Goal: Obtain resource: Download file/media

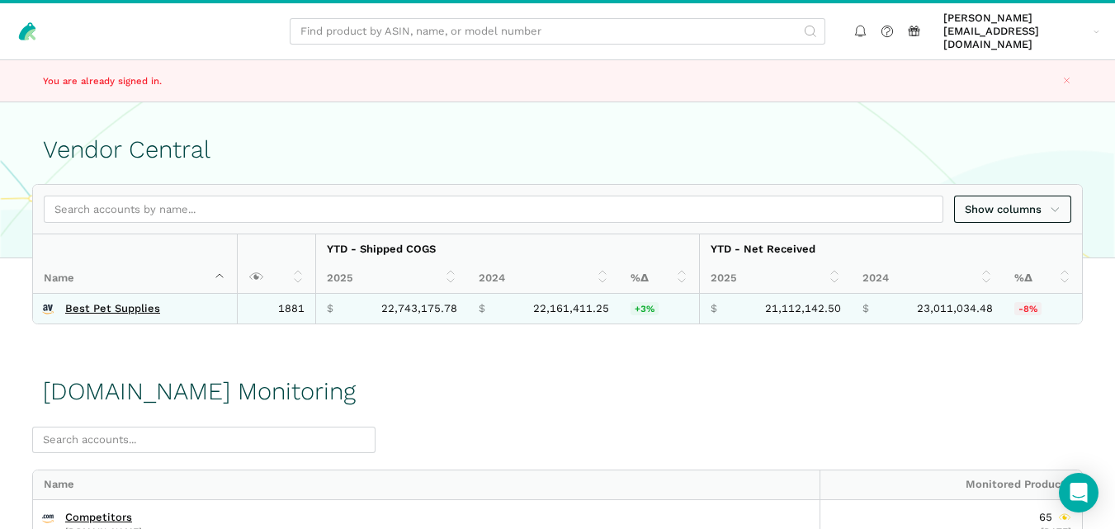
click at [99, 294] on td "Best Pet Supplies" at bounding box center [135, 309] width 204 height 30
click at [96, 302] on link "Best Pet Supplies" at bounding box center [112, 308] width 95 height 13
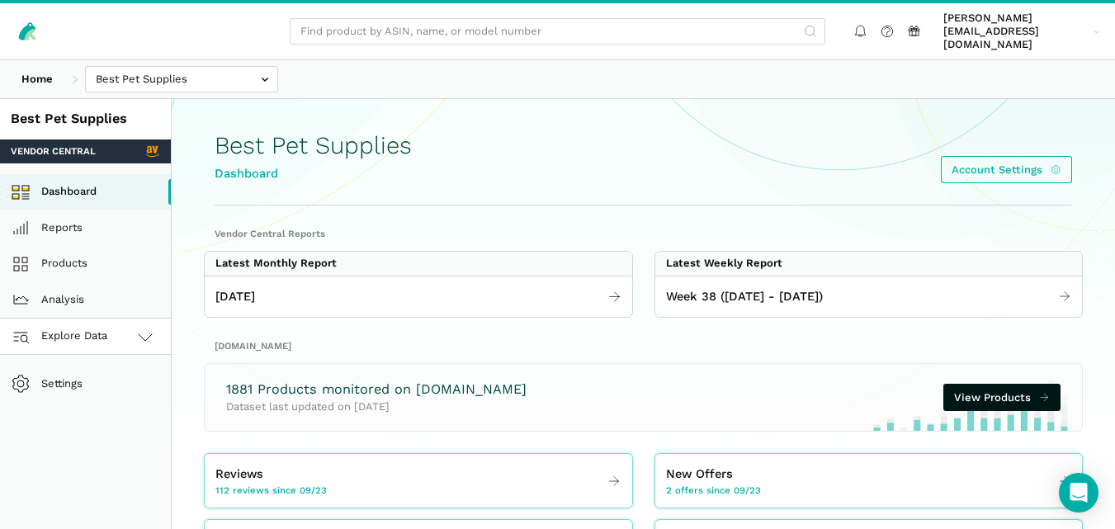
click at [136, 327] on icon at bounding box center [145, 337] width 20 height 20
click at [95, 391] on link "[DOMAIN_NAME]" at bounding box center [85, 409] width 171 height 36
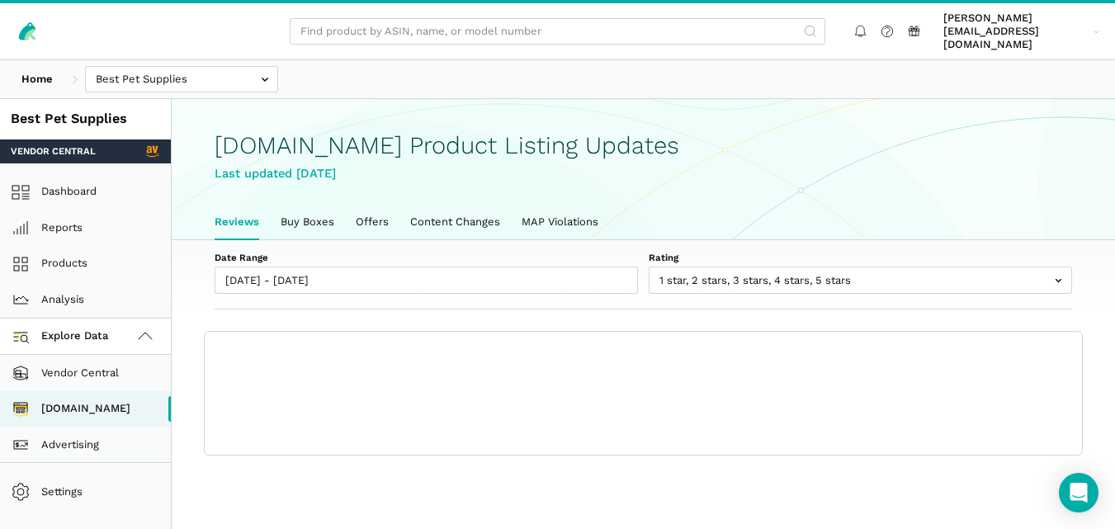
scroll to position [6, 0]
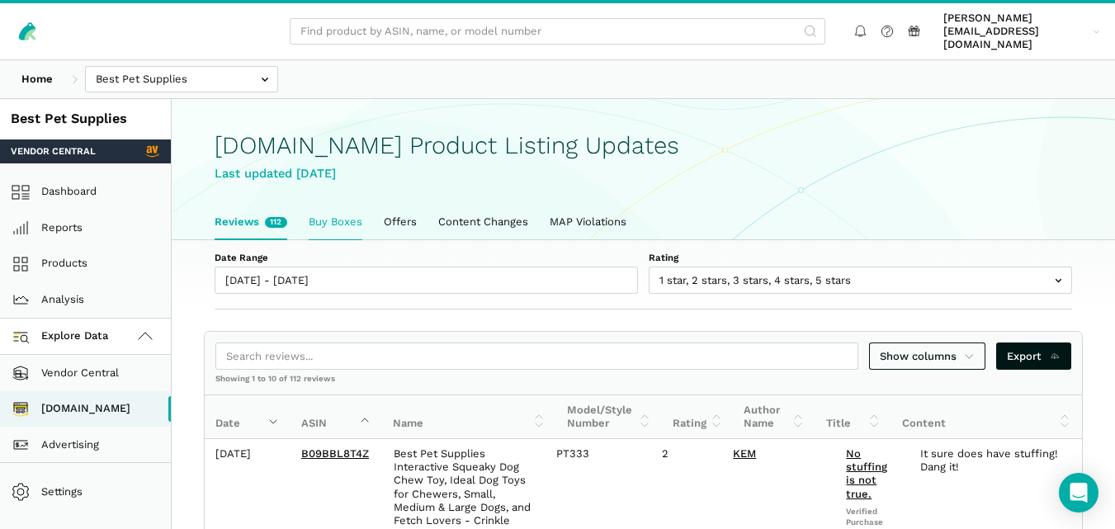
click at [334, 220] on link "Buy Boxes" at bounding box center [335, 222] width 75 height 35
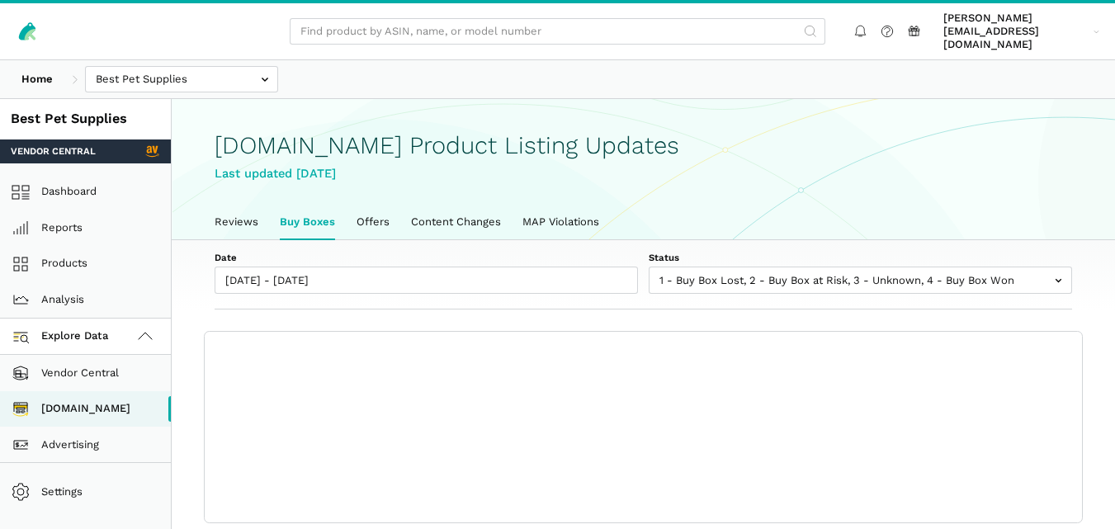
scroll to position [6, 0]
click at [719, 240] on div "Date 09/23/2025 - 09/29/2025 Status 1 - Buy Box Lost 2 - Buy Box at Risk 3 - Un…" at bounding box center [644, 275] width 944 height 70
click at [170, 391] on div "[DOMAIN_NAME]" at bounding box center [85, 409] width 171 height 36
drag, startPoint x: 168, startPoint y: 394, endPoint x: 168, endPoint y: 417, distance: 23.1
click at [168, 417] on div "Vendor Central Amazon.com Advertising" at bounding box center [85, 408] width 171 height 108
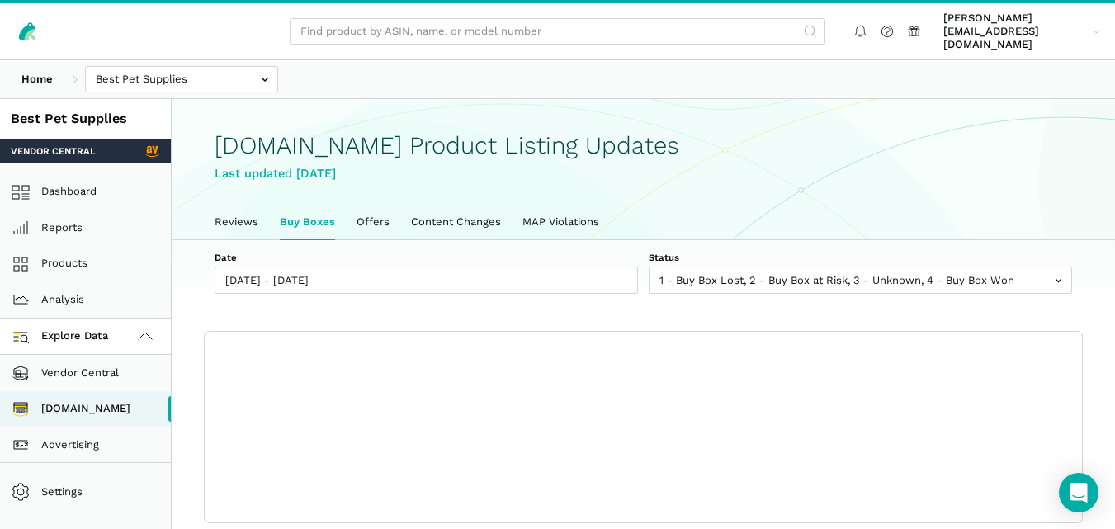
click at [594, 240] on div "Date 09/23/2025 - 09/29/2025 Status 1 - Buy Box Lost 2 - Buy Box at Risk 3 - Un…" at bounding box center [644, 275] width 944 height 70
click at [232, 205] on link "Reviews" at bounding box center [236, 222] width 65 height 35
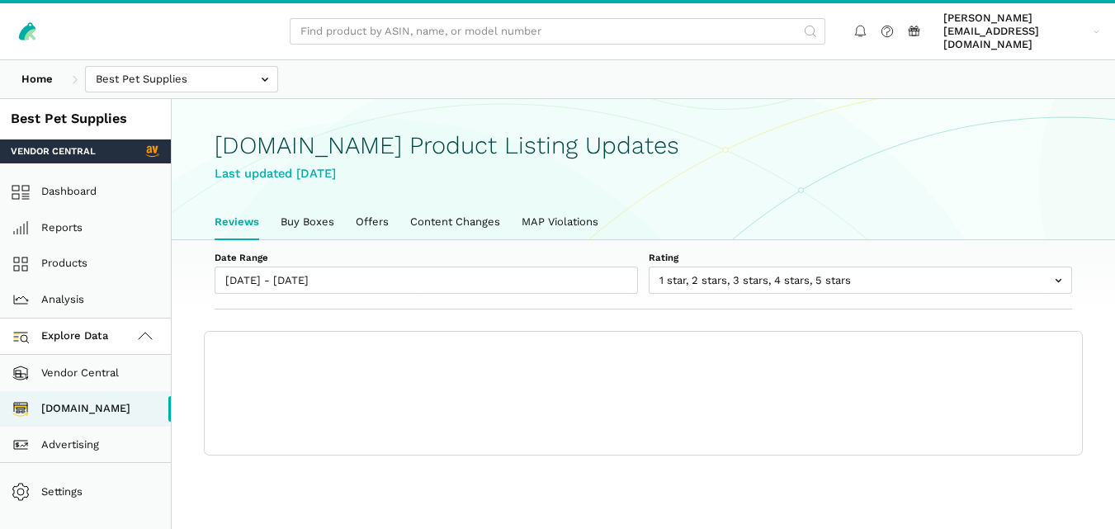
scroll to position [6, 0]
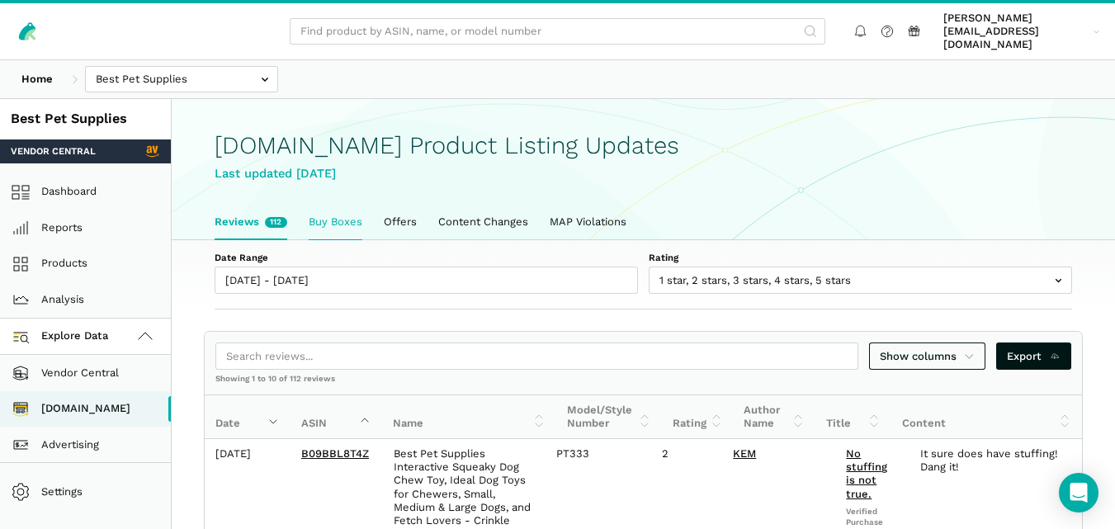
click at [339, 205] on link "Buy Boxes" at bounding box center [335, 222] width 75 height 35
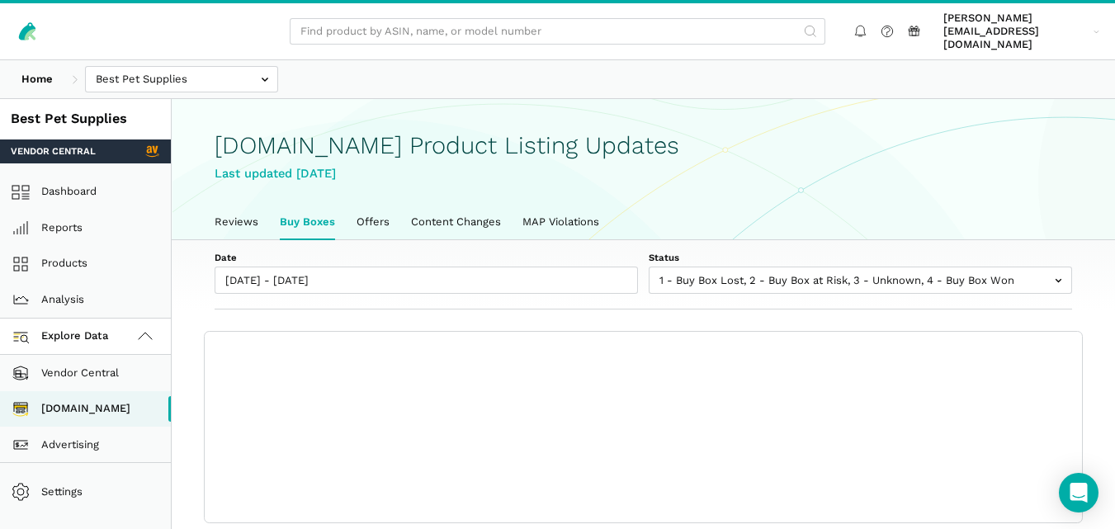
scroll to position [6, 0]
click at [365, 206] on link "Offers" at bounding box center [373, 222] width 54 height 35
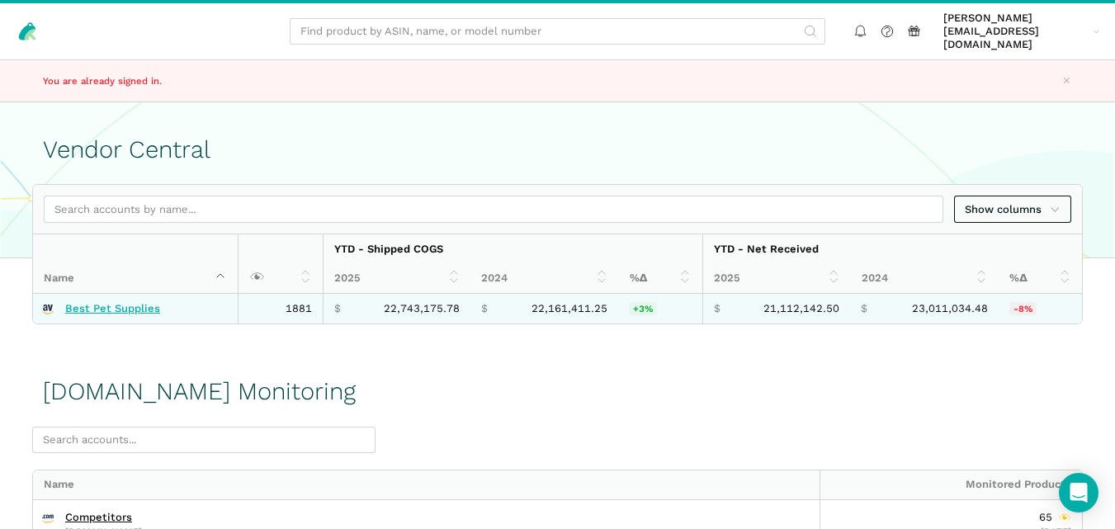
click at [126, 302] on link "Best Pet Supplies" at bounding box center [112, 308] width 95 height 13
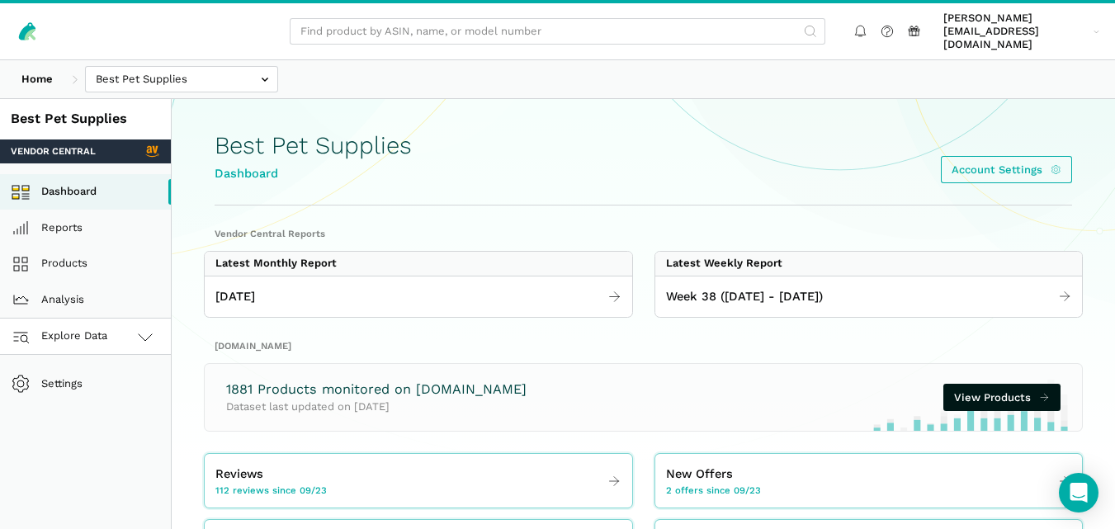
click at [114, 328] on link "Explore Data" at bounding box center [85, 337] width 171 height 36
click at [95, 392] on link "Amazon.com" at bounding box center [85, 409] width 171 height 36
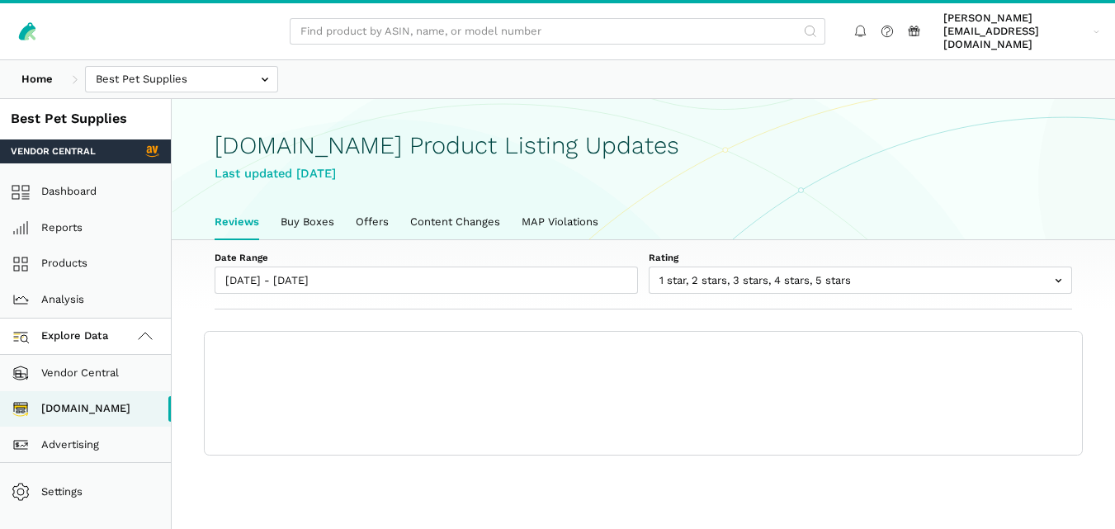
scroll to position [6, 0]
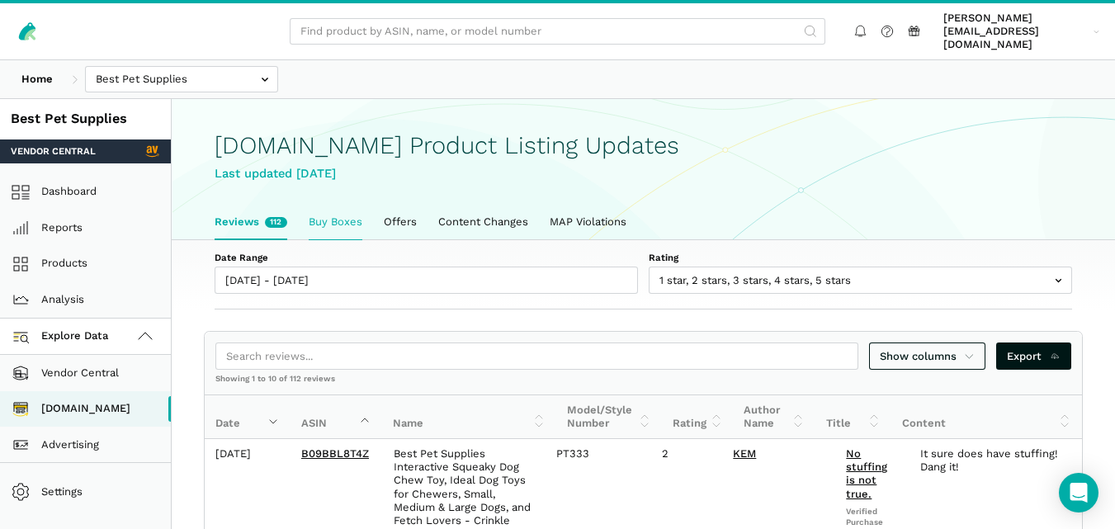
click at [334, 214] on link "Buy Boxes" at bounding box center [335, 222] width 75 height 35
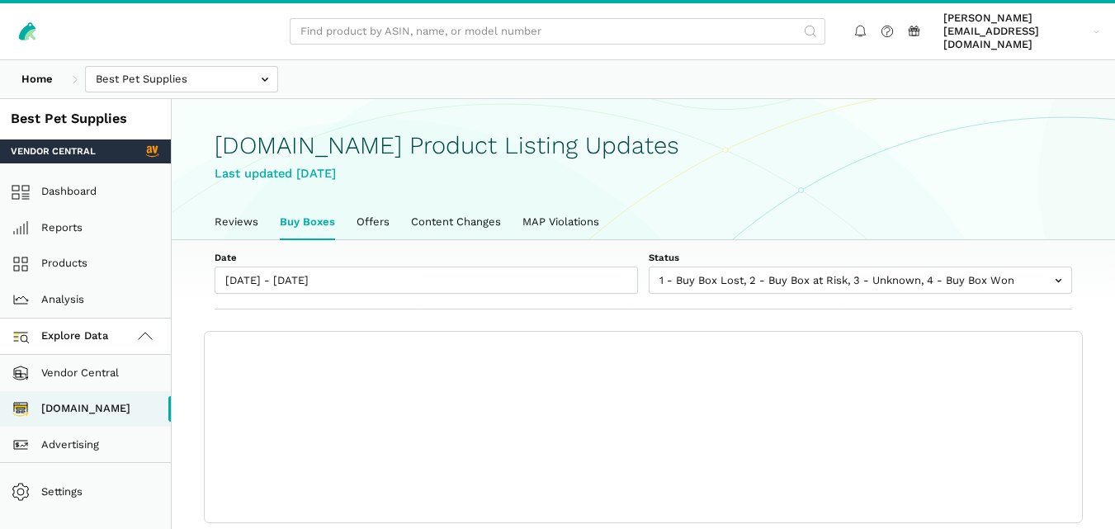
scroll to position [6, 0]
click at [539, 73] on div "Home Best Pet Supplies Competitors" at bounding box center [557, 79] width 1115 height 38
click at [765, 139] on h1 "Amazon.com Product Listing Updates" at bounding box center [644, 145] width 858 height 27
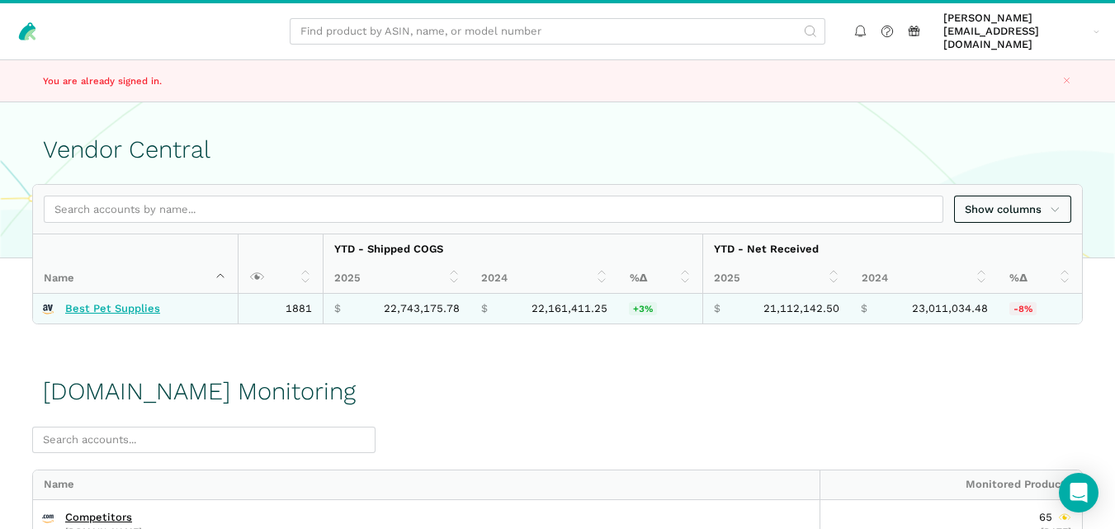
click at [124, 302] on link "Best Pet Supplies" at bounding box center [112, 308] width 95 height 13
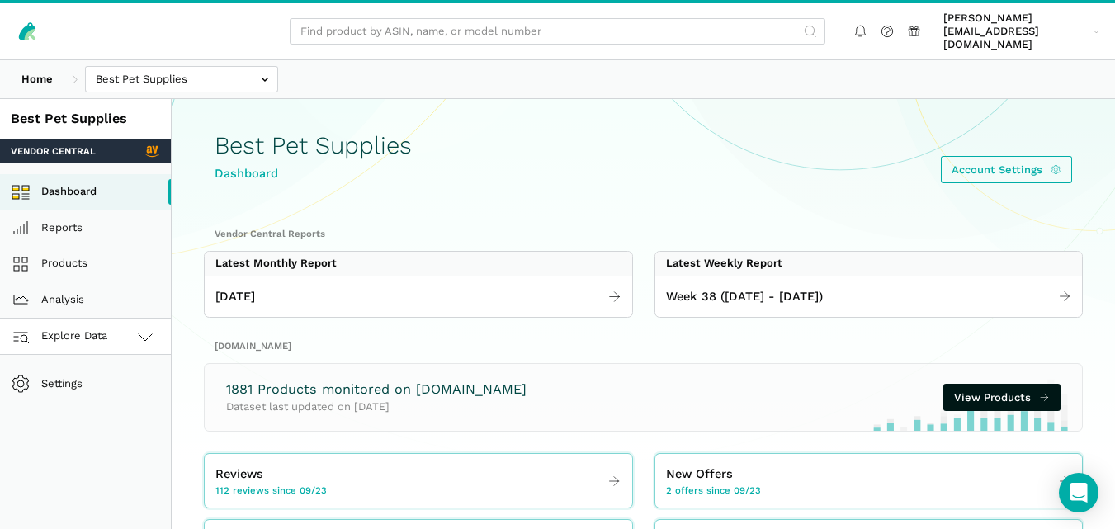
click at [144, 328] on icon at bounding box center [145, 337] width 20 height 20
click at [101, 393] on link "[DOMAIN_NAME]" at bounding box center [85, 409] width 171 height 36
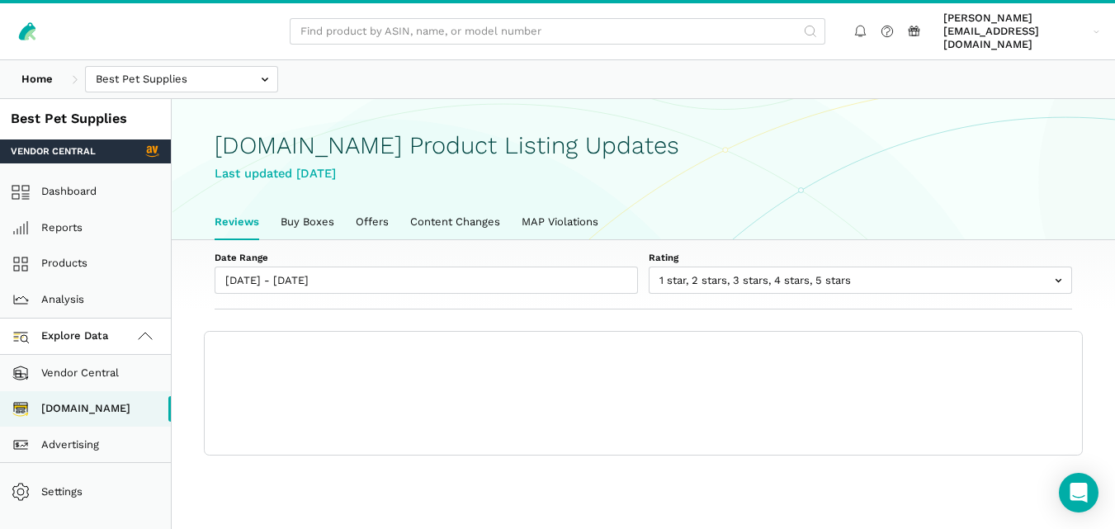
scroll to position [6, 0]
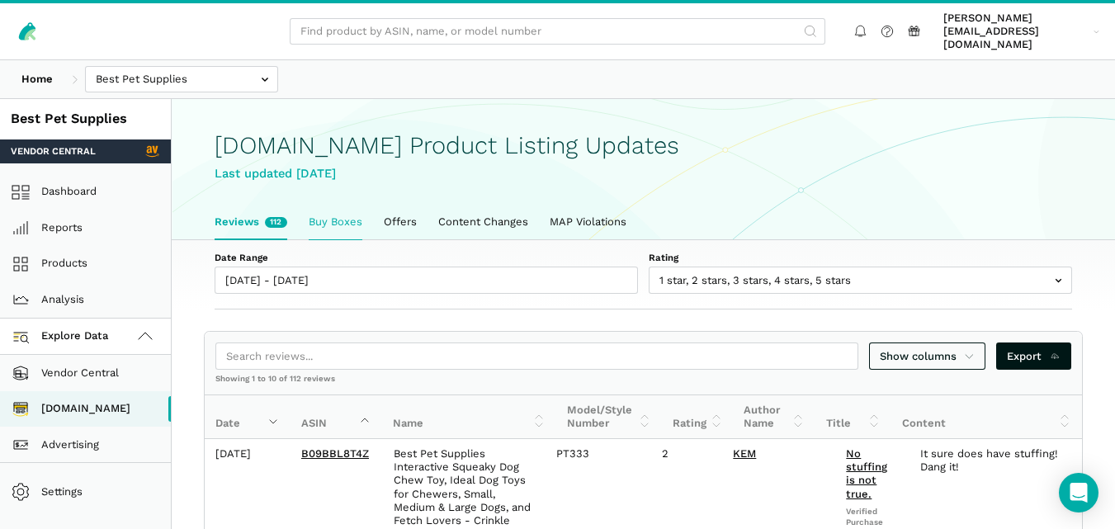
click at [337, 211] on link "Buy Boxes" at bounding box center [335, 222] width 75 height 35
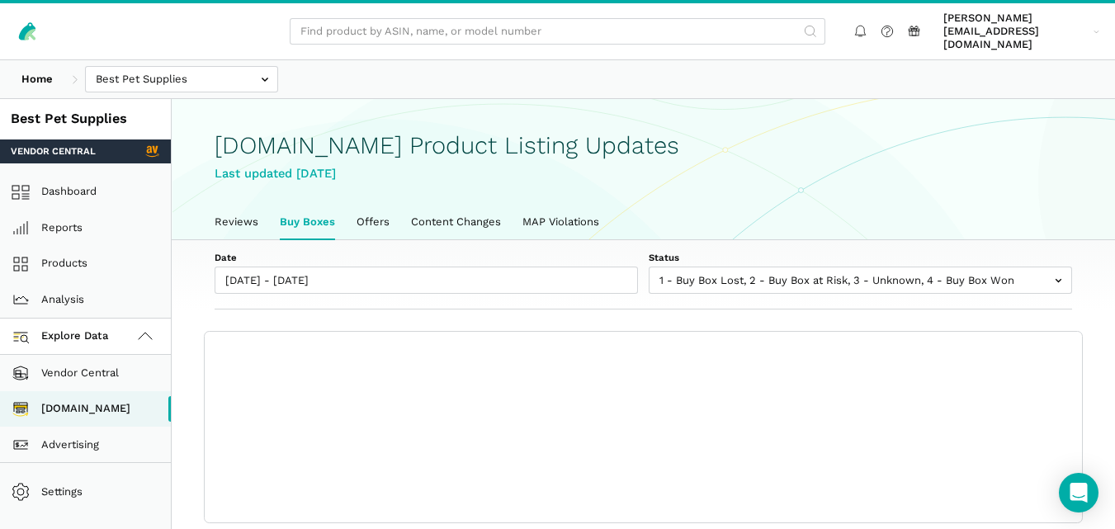
scroll to position [6, 0]
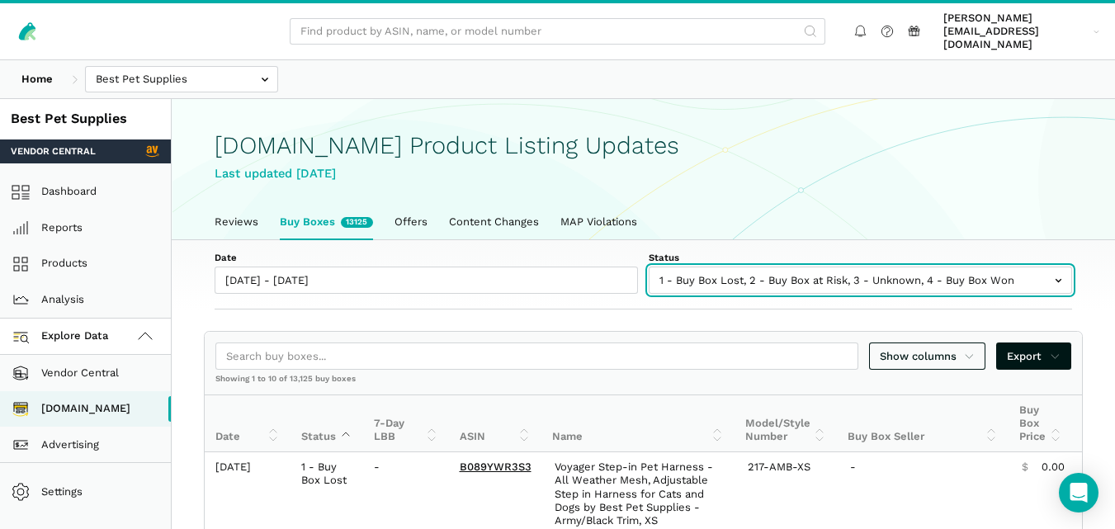
click at [748, 267] on input "text" at bounding box center [861, 280] width 424 height 27
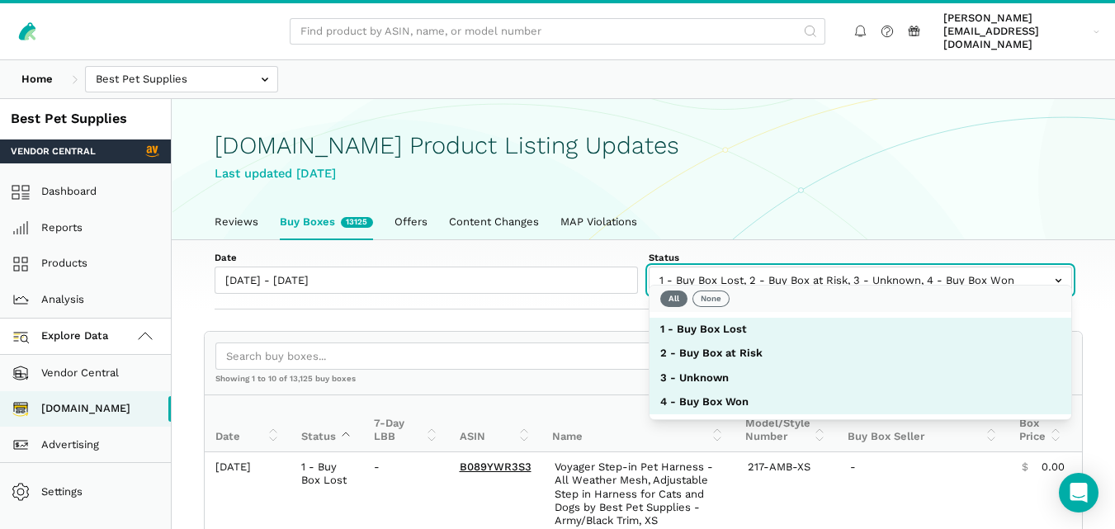
click at [748, 267] on input "text" at bounding box center [861, 280] width 424 height 27
click at [711, 301] on button "None" at bounding box center [711, 299] width 37 height 17
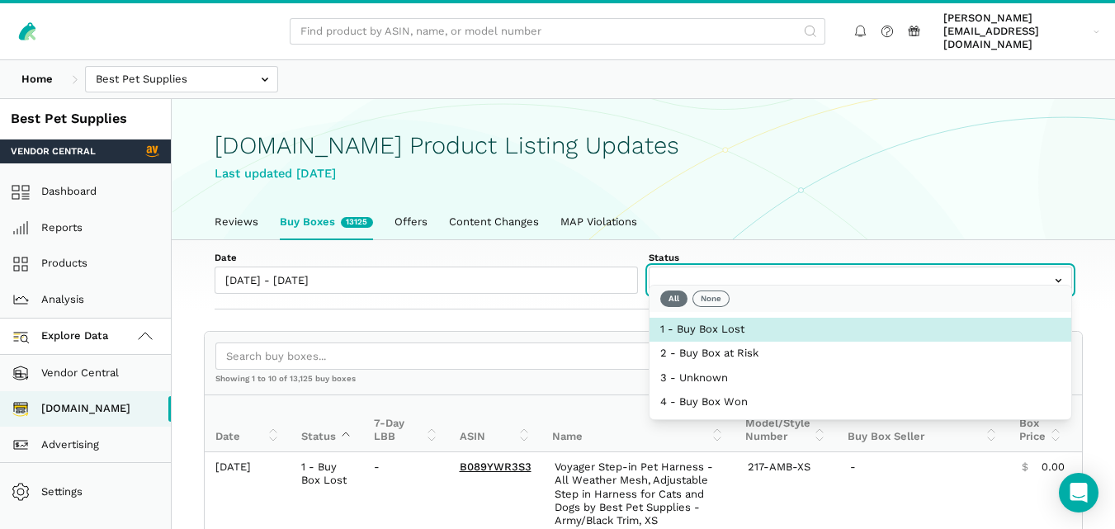
select select "1 - Buy Box Lost"
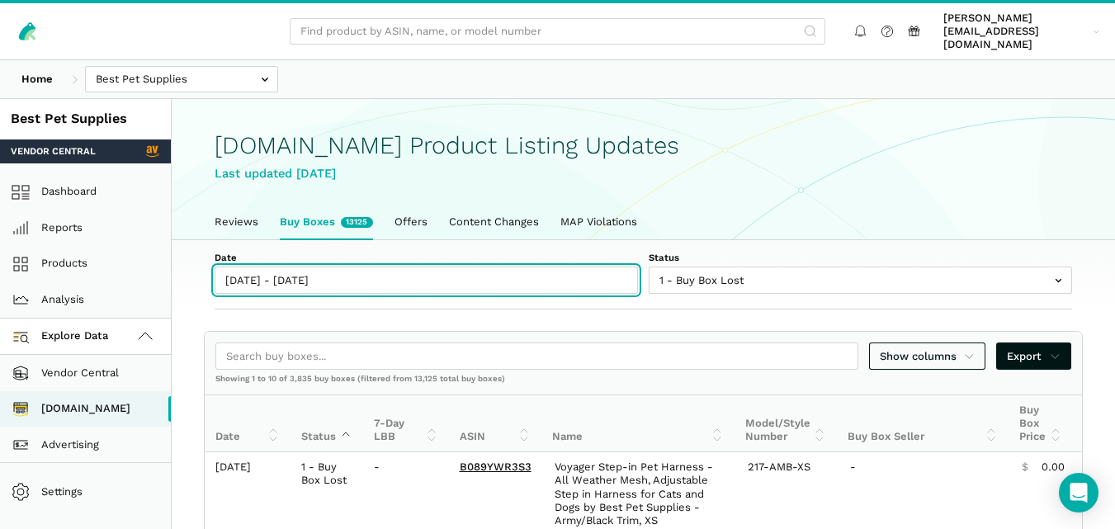
type input "[DATE]"
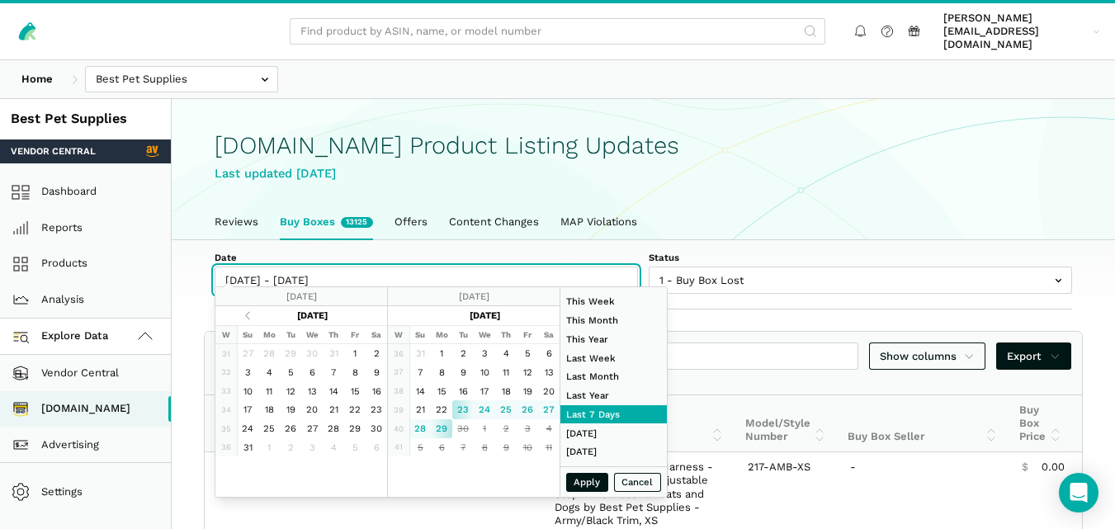
click at [337, 271] on input "[DATE] - [DATE]" at bounding box center [427, 280] width 424 height 27
type input "[DATE]"
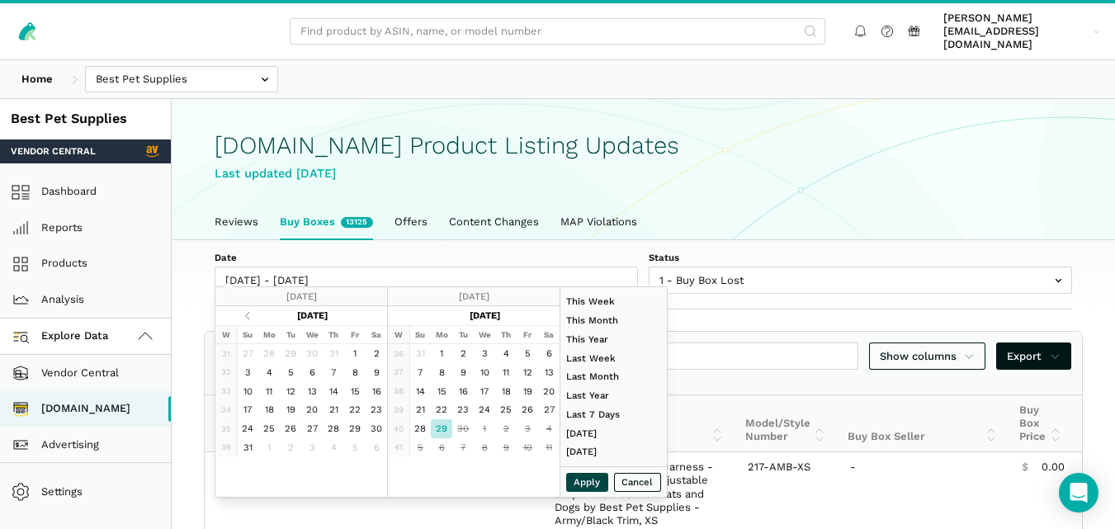
click at [589, 487] on button "Apply" at bounding box center [587, 482] width 43 height 19
type input "09/29/2025 - 09/29/2025"
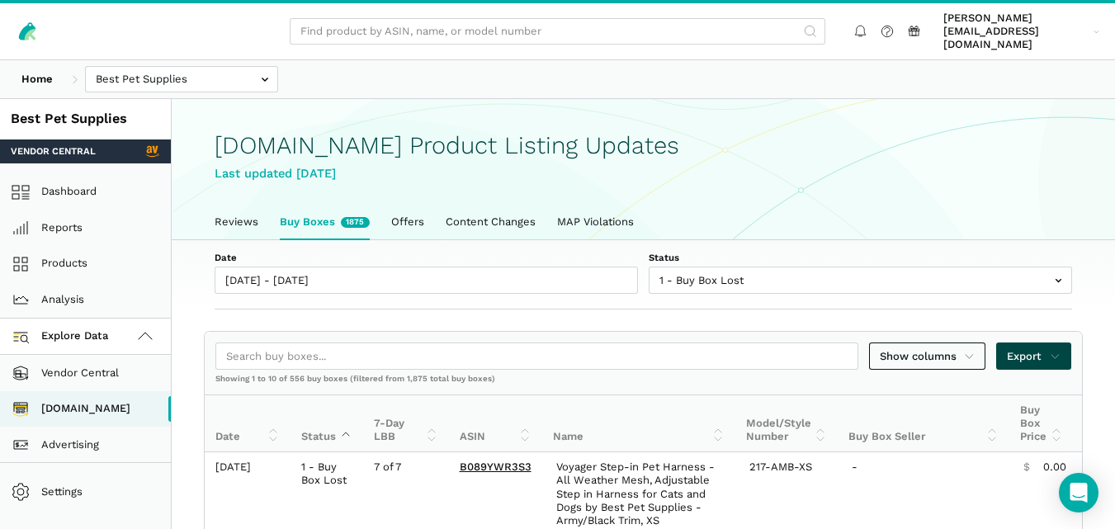
click at [1049, 348] on span "Export" at bounding box center [1034, 356] width 54 height 17
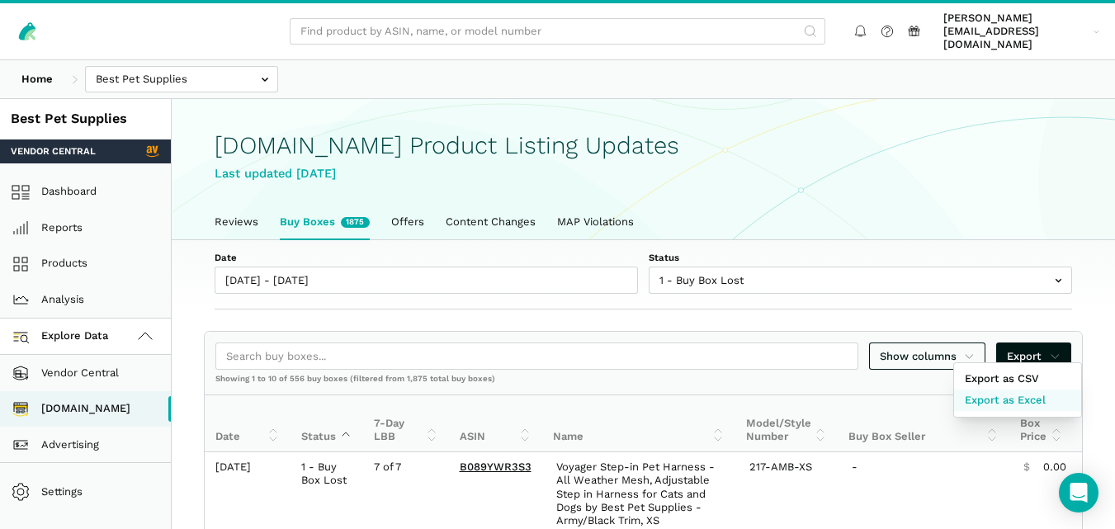
click at [1039, 398] on span "Export as Excel" at bounding box center [1005, 400] width 81 height 17
click at [782, 264] on div at bounding box center [557, 264] width 1115 height 529
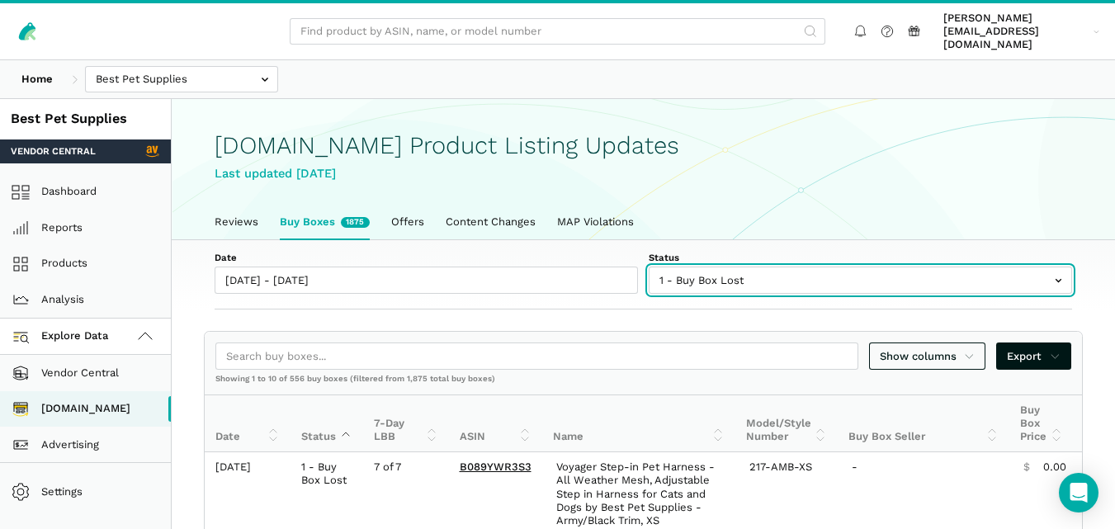
click at [778, 268] on input "text" at bounding box center [861, 280] width 424 height 27
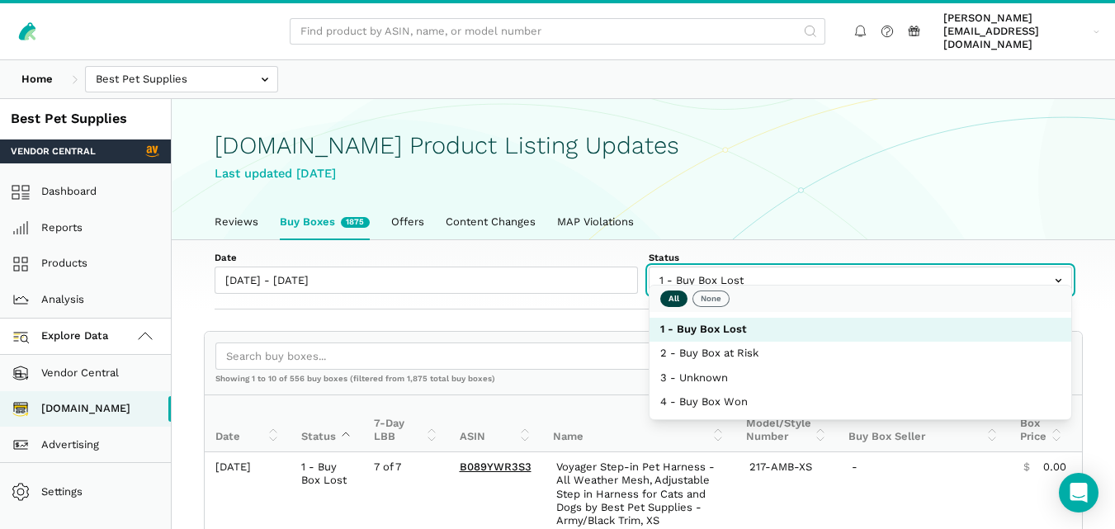
click at [670, 297] on button "All" at bounding box center [674, 299] width 27 height 17
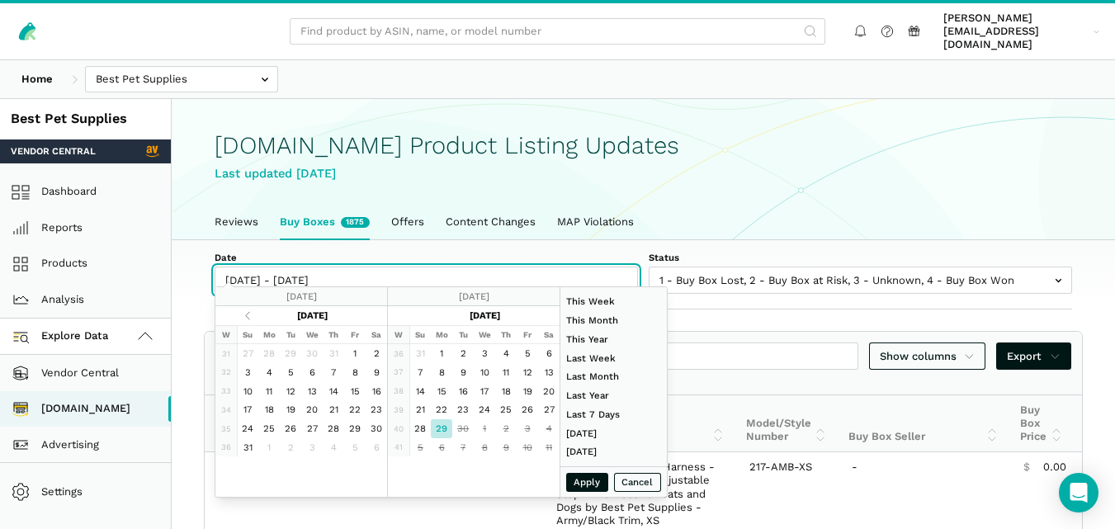
click at [532, 274] on input "[DATE] - [DATE]" at bounding box center [427, 280] width 424 height 27
type input "09/28/2025"
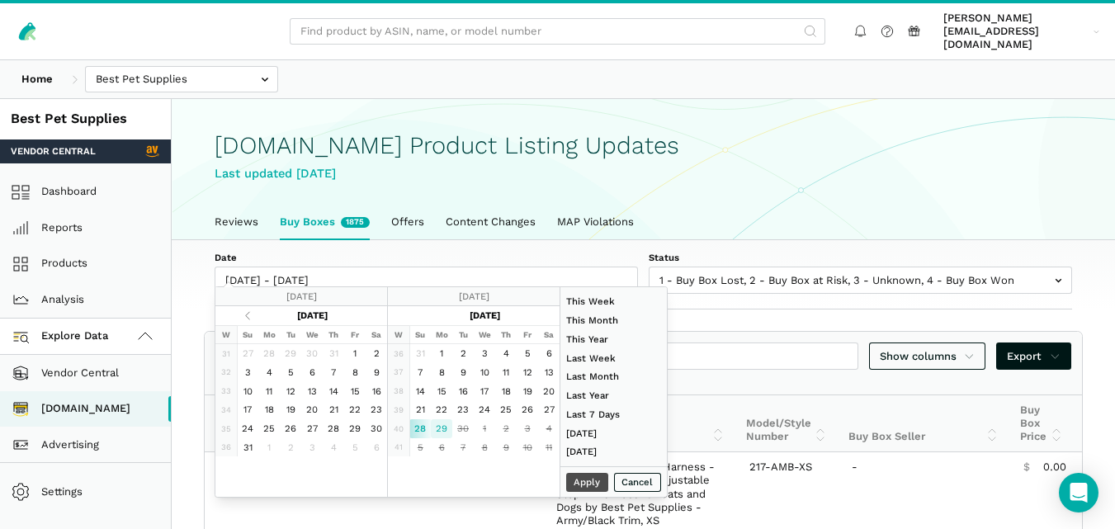
type input "[DATE]"
click at [590, 487] on button "Apply" at bounding box center [587, 482] width 43 height 19
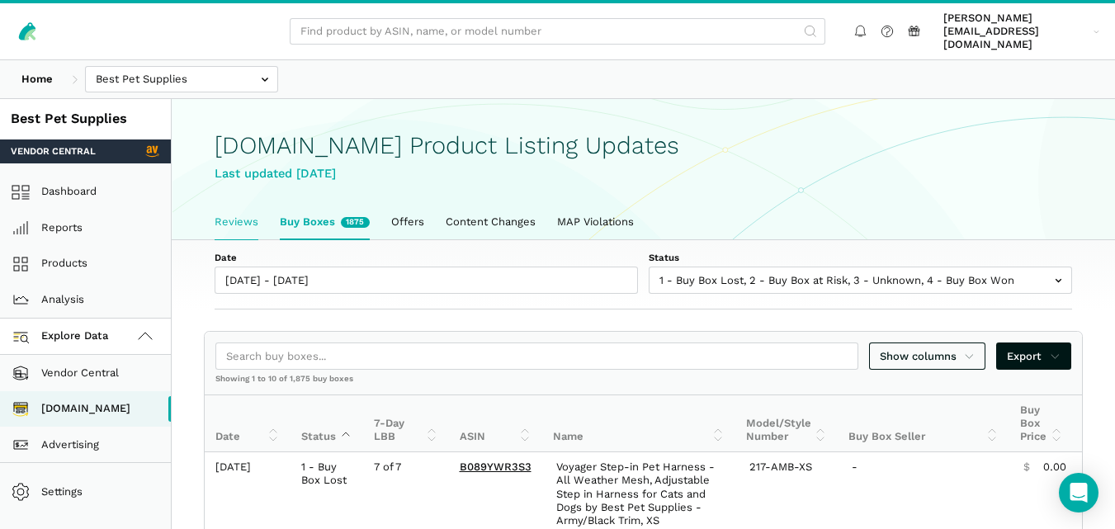
click at [248, 207] on link "Reviews" at bounding box center [236, 222] width 65 height 35
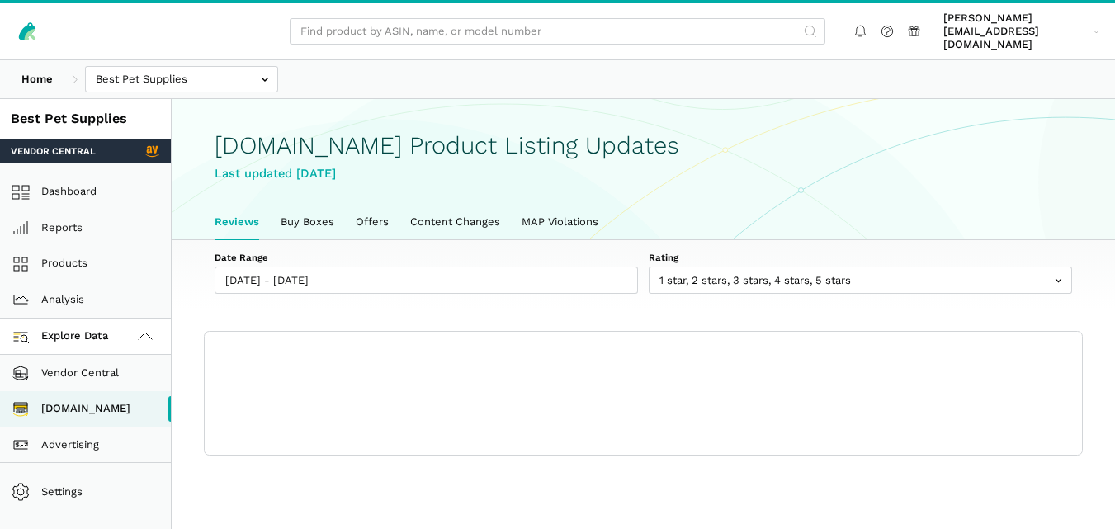
scroll to position [6, 0]
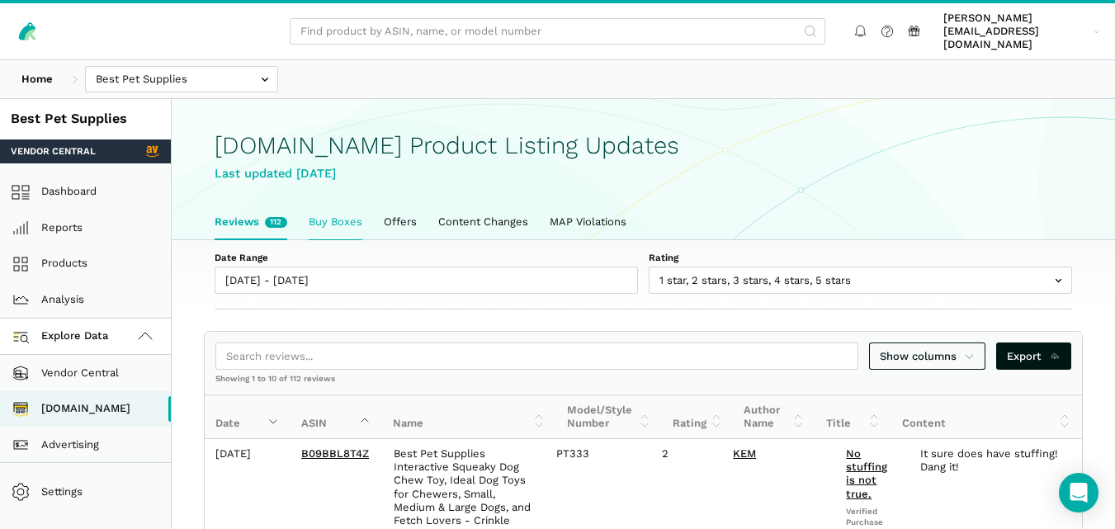
click at [339, 208] on link "Buy Boxes" at bounding box center [335, 222] width 75 height 35
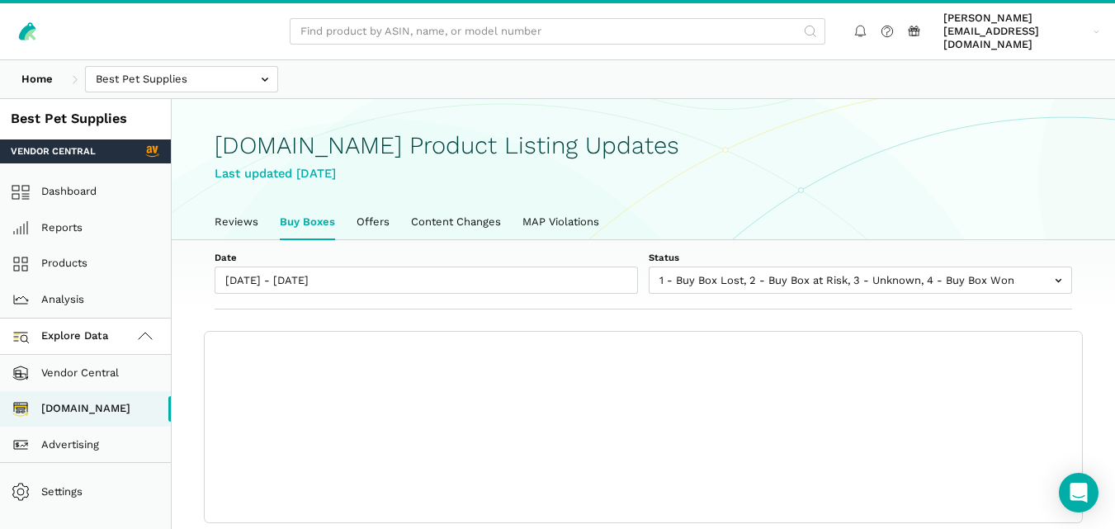
scroll to position [6, 0]
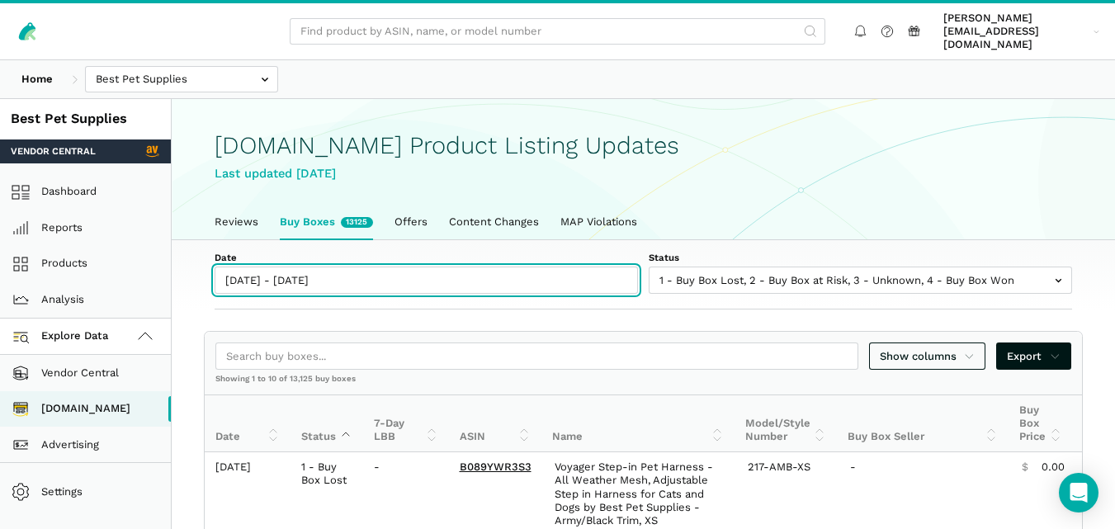
type input "[DATE]"
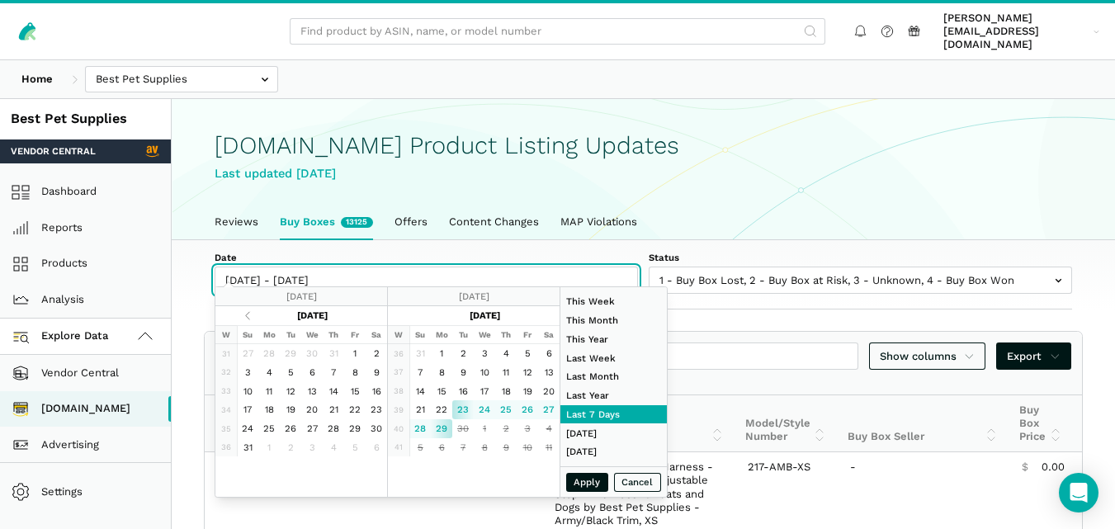
click at [320, 267] on input "[DATE] - [DATE]" at bounding box center [427, 280] width 424 height 27
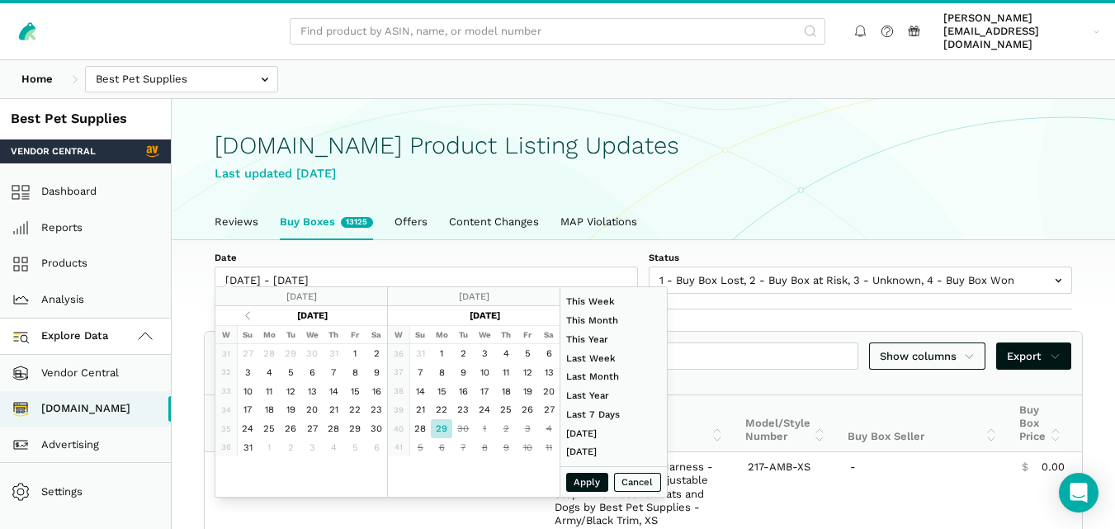
type input "[DATE]"
click at [590, 482] on button "Apply" at bounding box center [587, 482] width 43 height 19
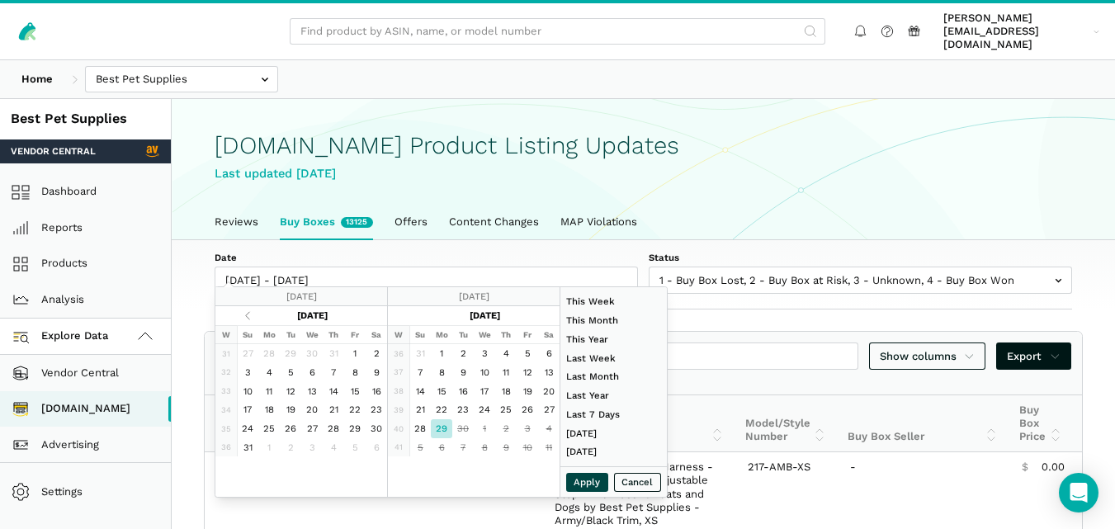
type input "[DATE] - [DATE]"
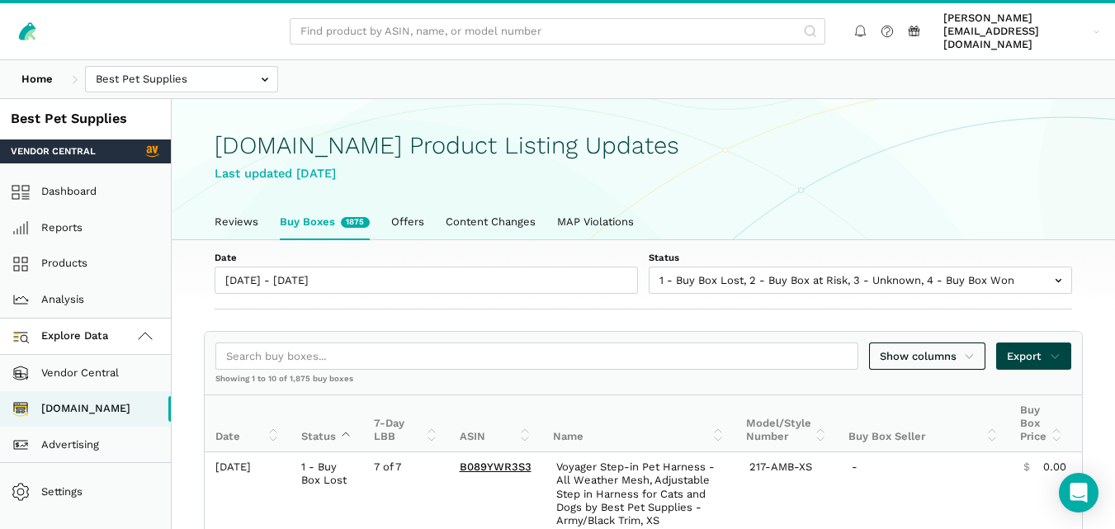
click at [1058, 348] on icon at bounding box center [1055, 356] width 11 height 17
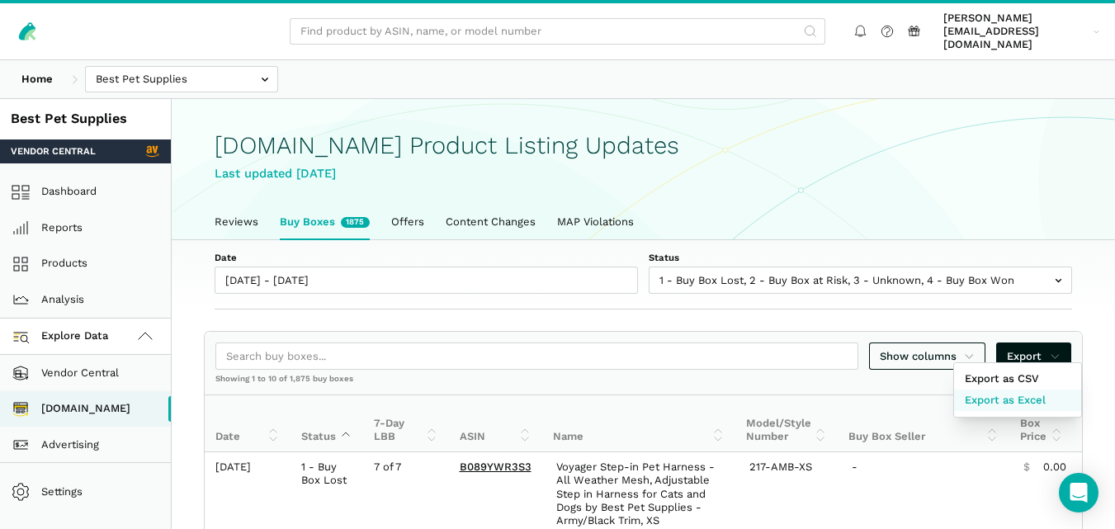
click at [1021, 398] on span "Export as Excel" at bounding box center [1005, 400] width 81 height 17
